Goal: Information Seeking & Learning: Understand process/instructions

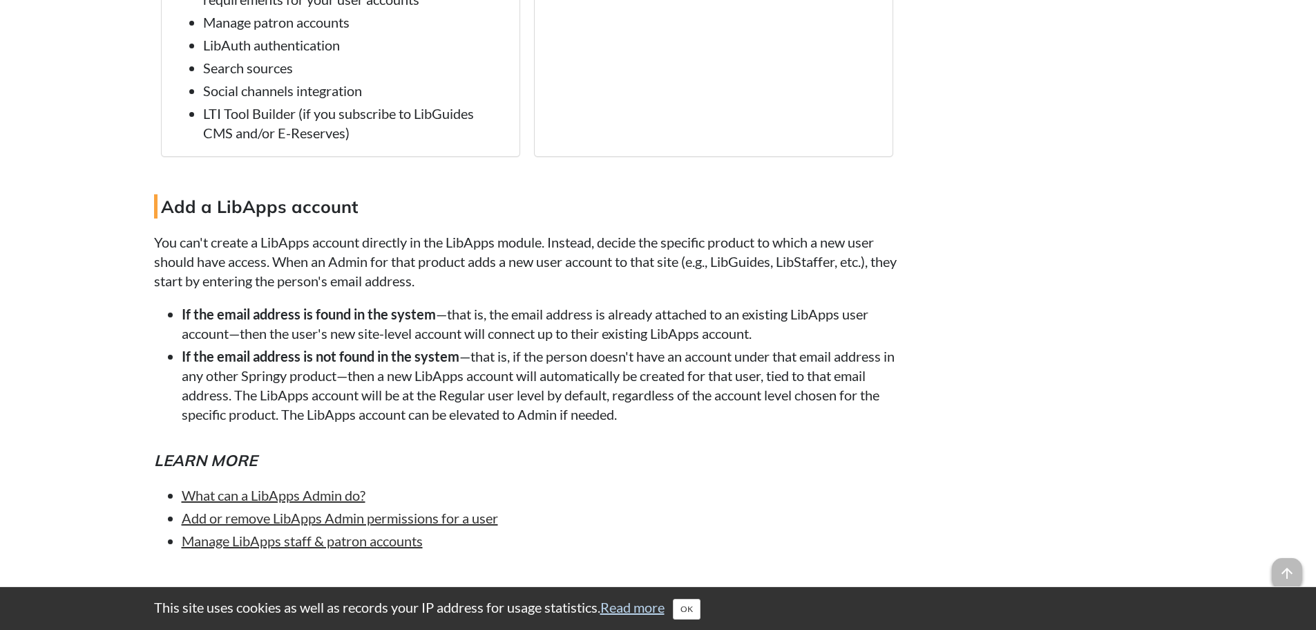
scroll to position [1866, 0]
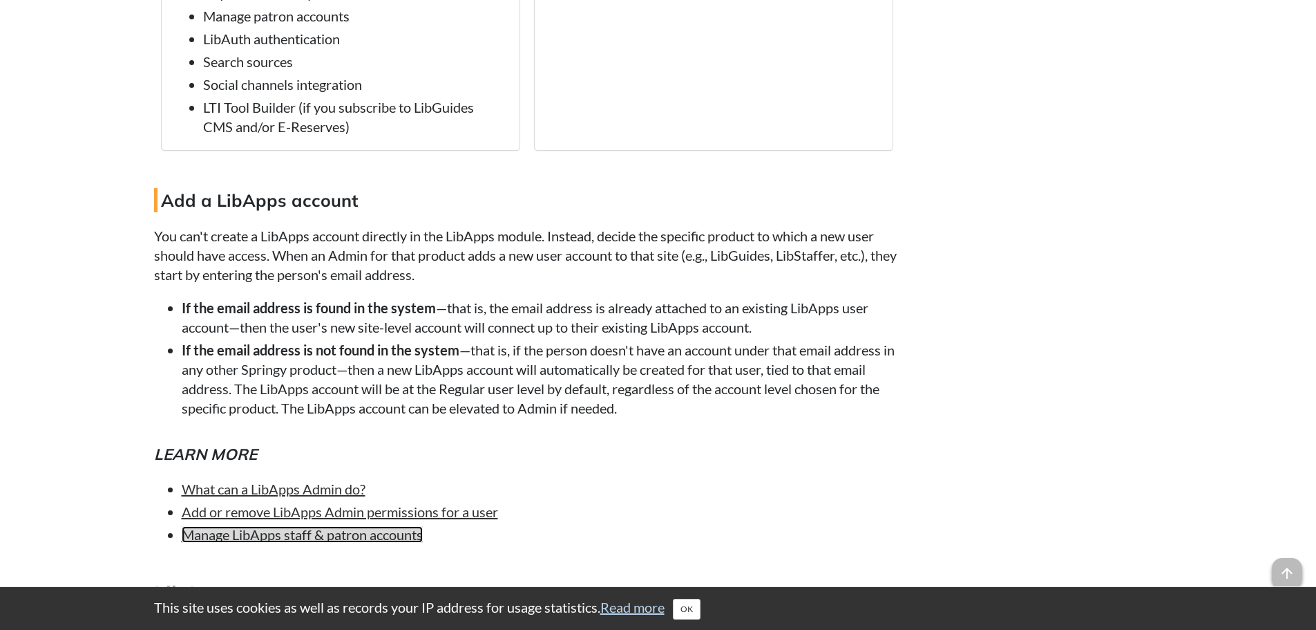
click at [196, 535] on link "Manage LibApps staff & patron accounts" at bounding box center [302, 534] width 241 height 17
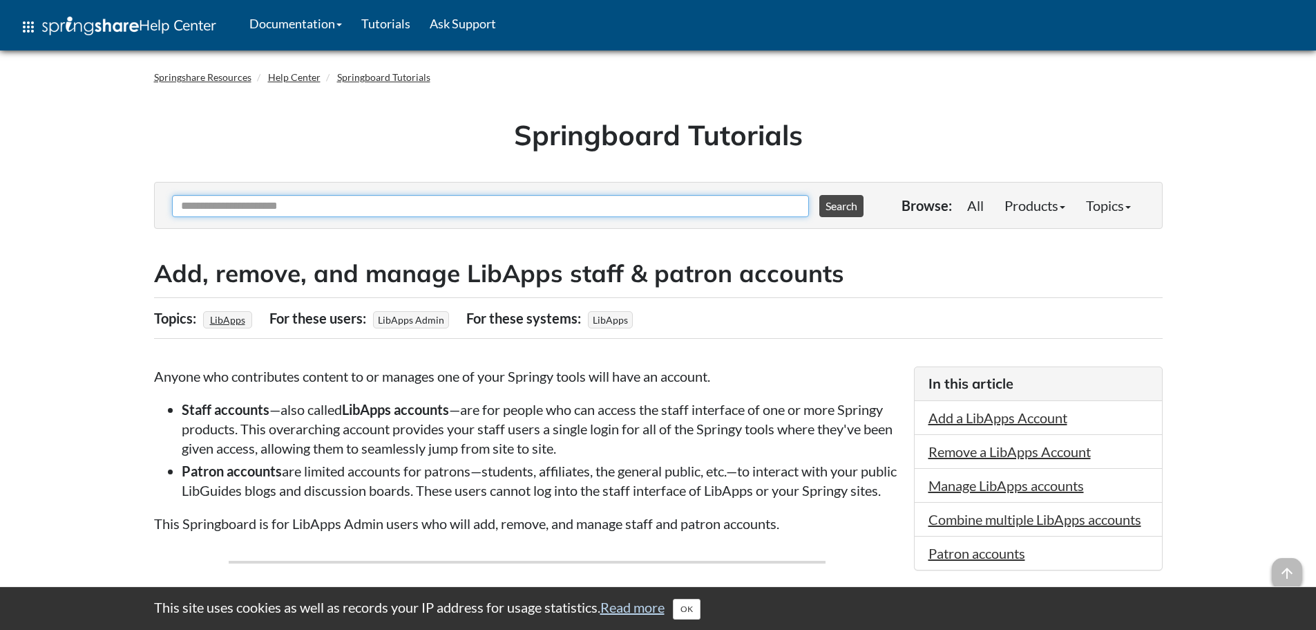
click at [278, 203] on input "Ask Another Question" at bounding box center [490, 206] width 637 height 22
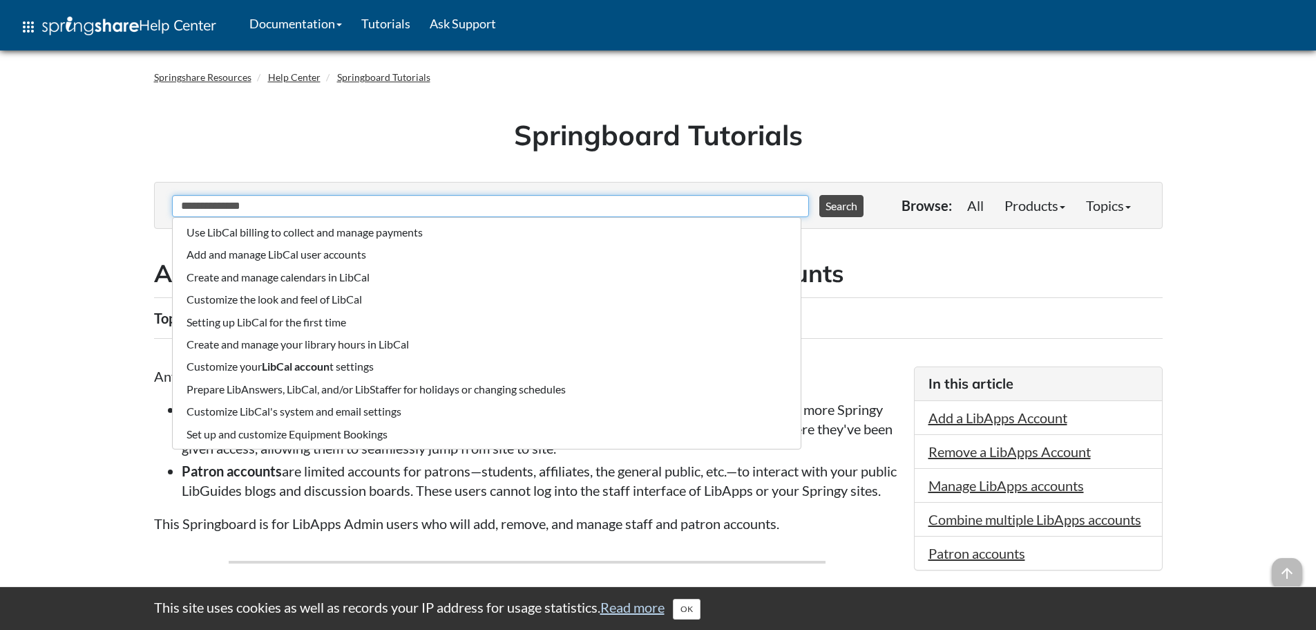
type input "**********"
click at [820, 195] on button "Search" at bounding box center [842, 206] width 44 height 22
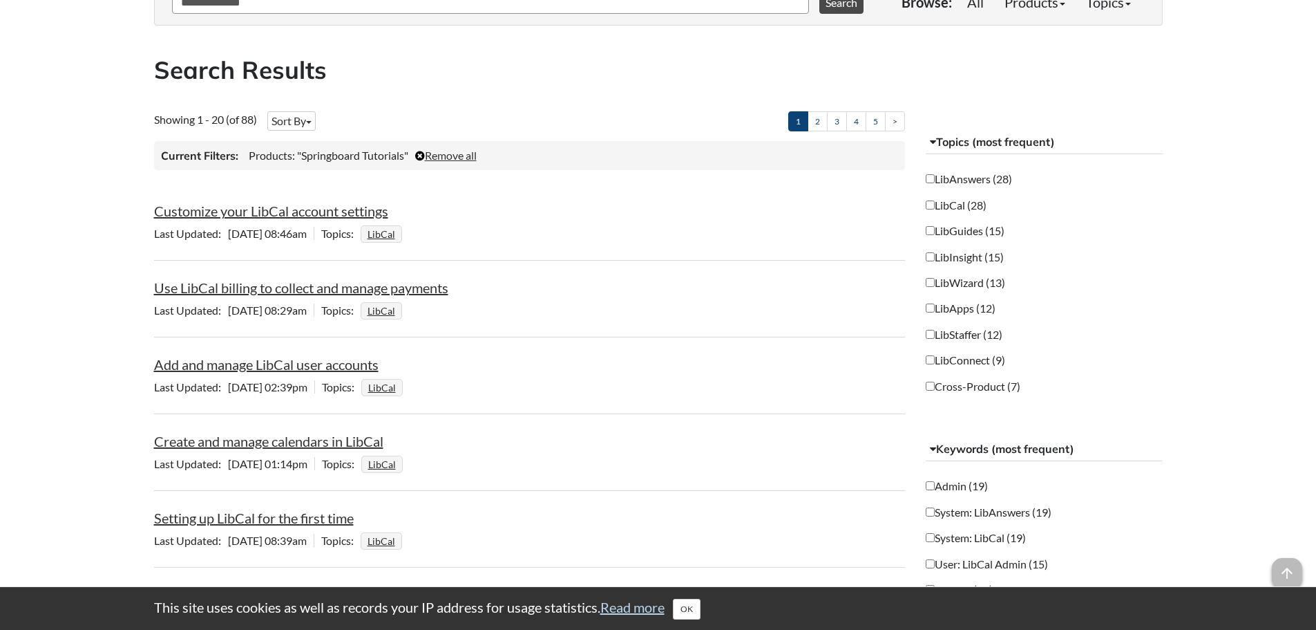
scroll to position [207, 0]
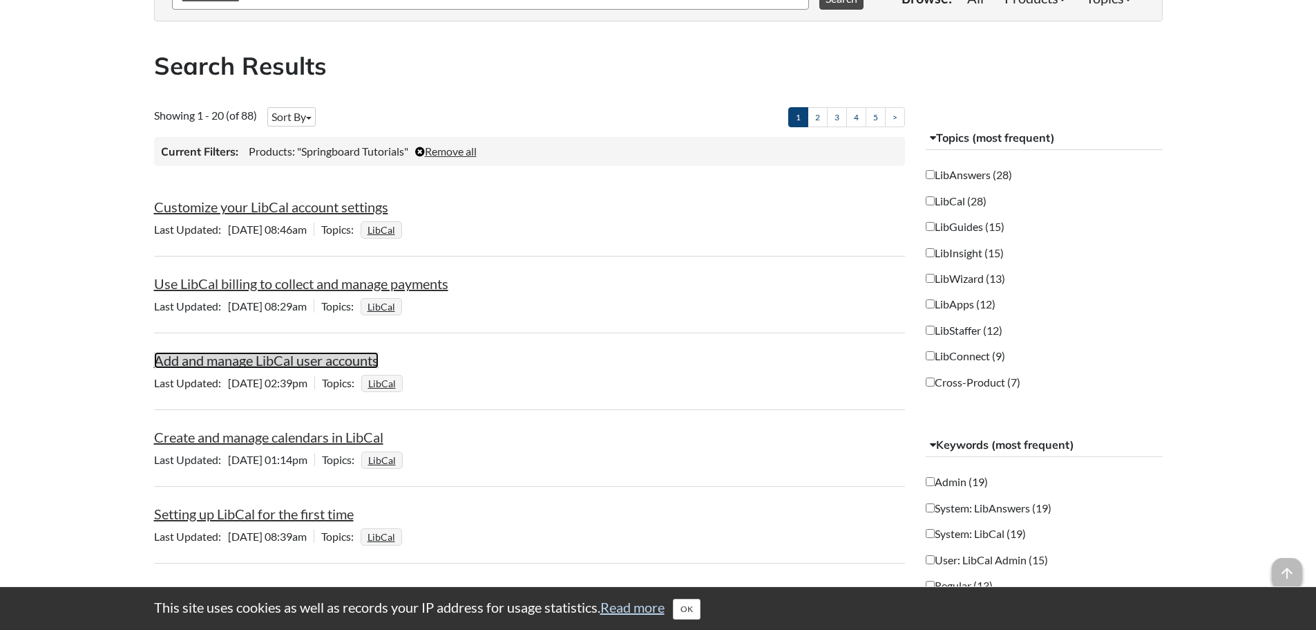
click at [257, 365] on link "Add and manage LibCal user accounts" at bounding box center [266, 360] width 225 height 17
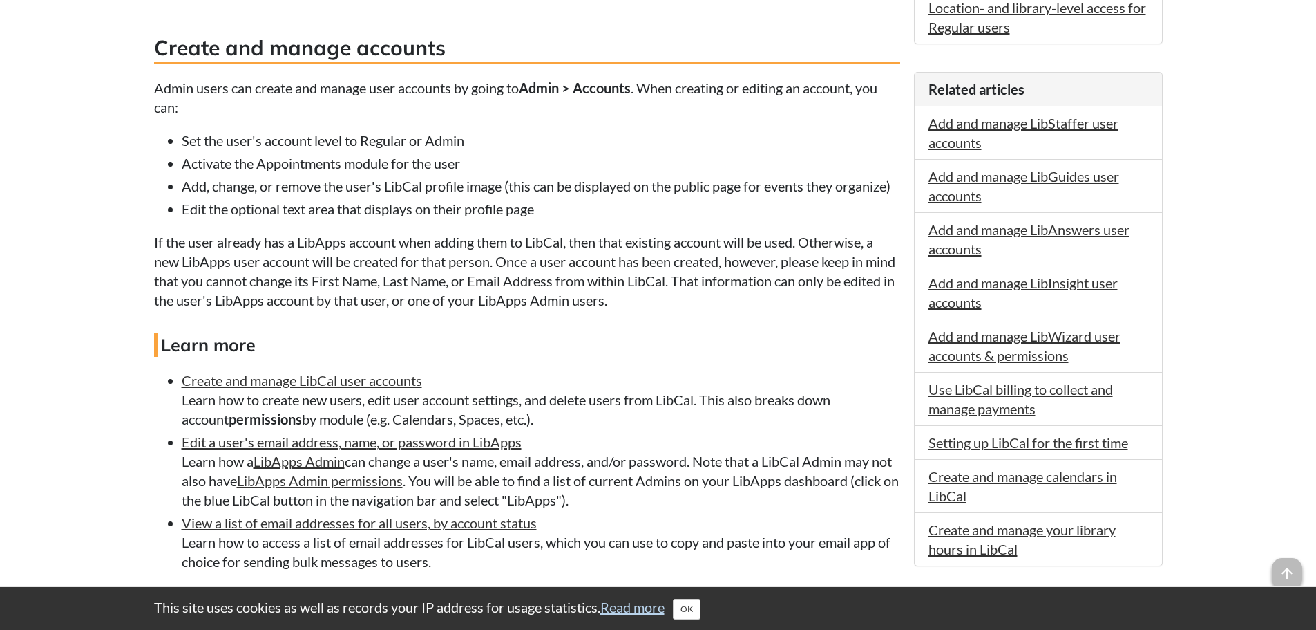
scroll to position [622, 0]
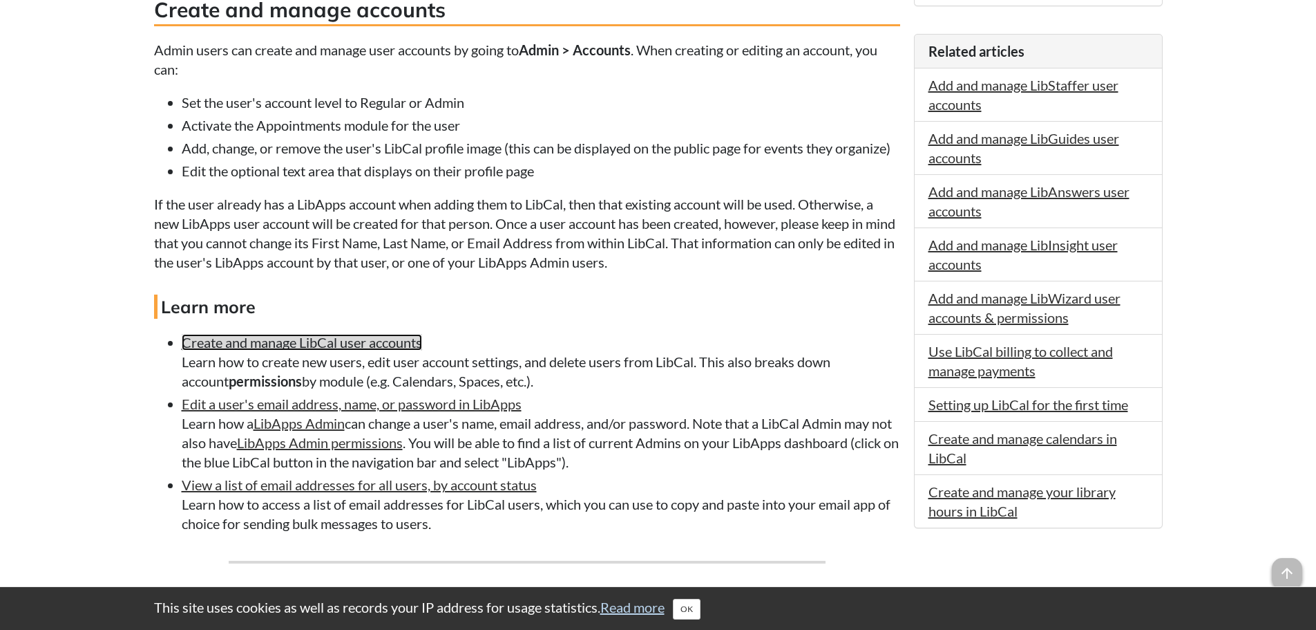
click at [211, 346] on link "Create and manage LibCal user accounts" at bounding box center [302, 342] width 240 height 17
